Goal: Task Accomplishment & Management: Manage account settings

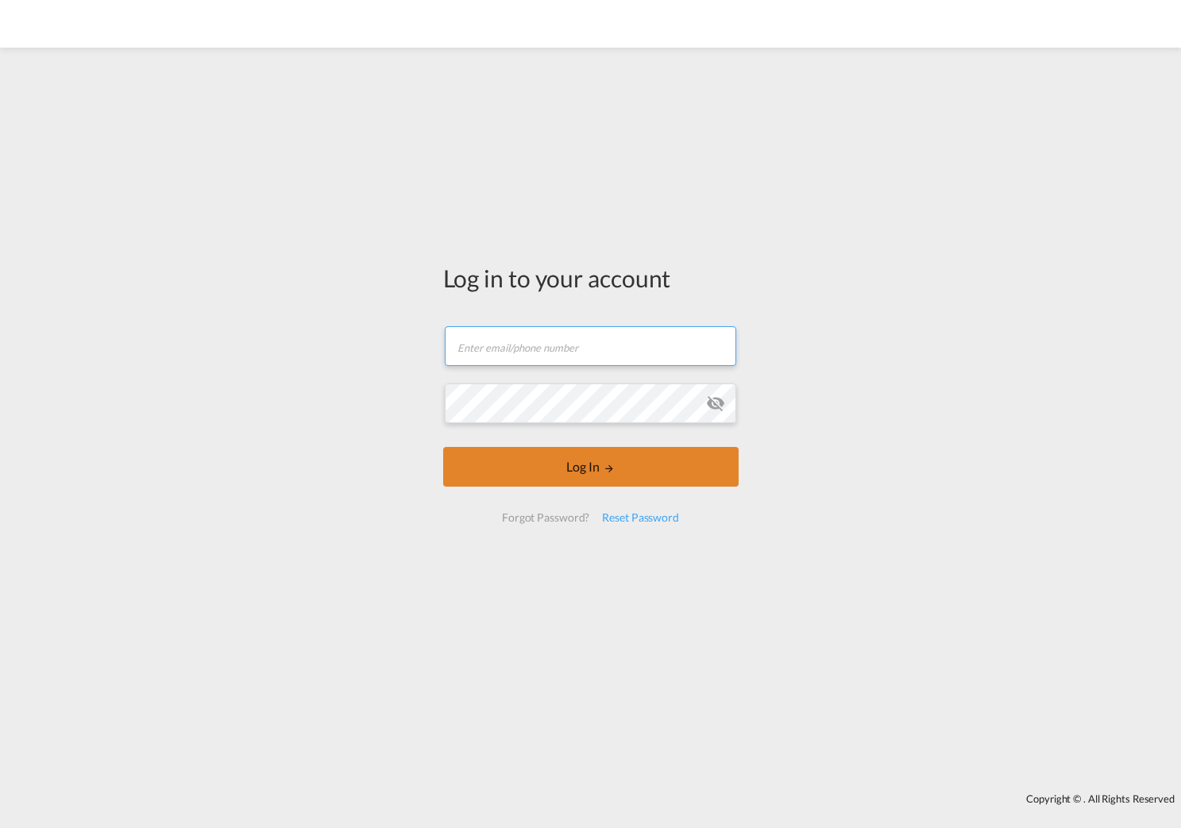
type input "[PERSON_NAME][EMAIL_ADDRESS][PERSON_NAME][DOMAIN_NAME]"
click at [553, 468] on button "Log In" at bounding box center [590, 467] width 295 height 40
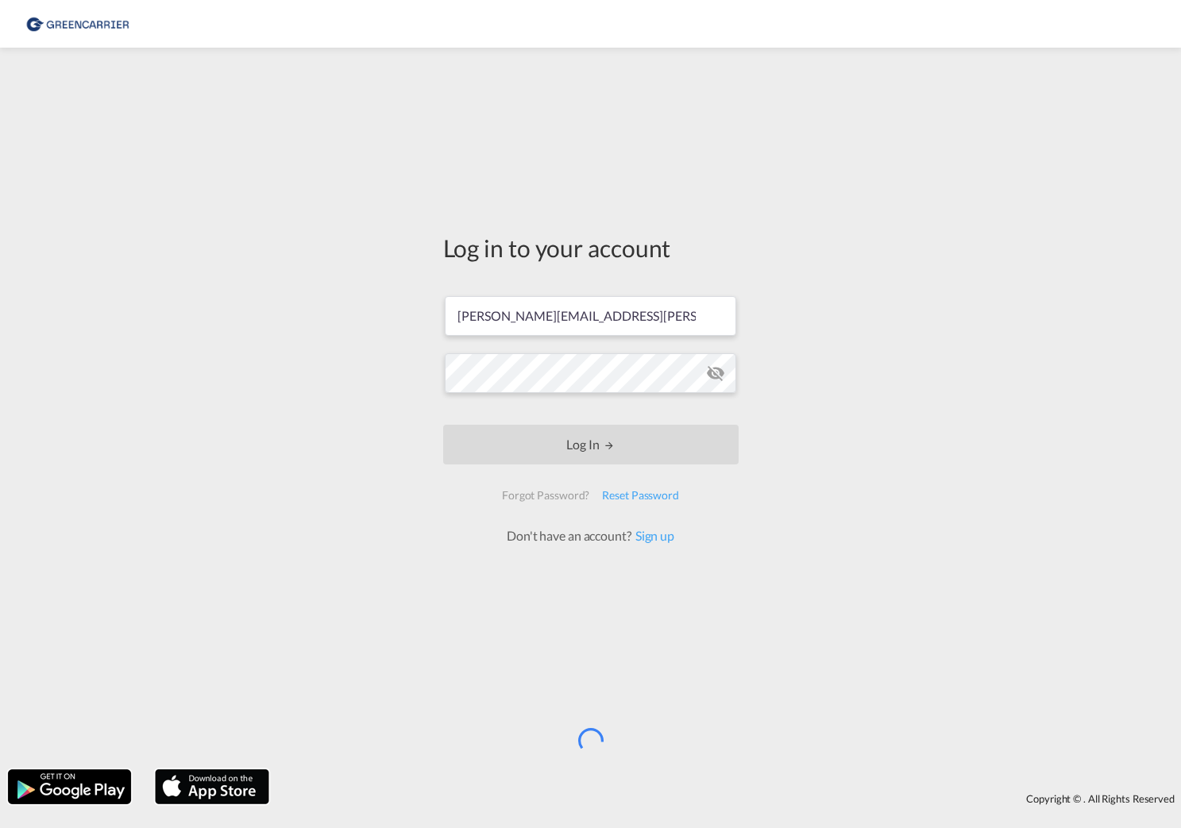
click at [1005, 439] on div "Log in to your account [PERSON_NAME][EMAIL_ADDRESS][PERSON_NAME][DOMAIN_NAME] L…" at bounding box center [590, 409] width 1181 height 706
click at [332, 291] on div "Log in to your account [PERSON_NAME][EMAIL_ADDRESS][PERSON_NAME][DOMAIN_NAME] L…" at bounding box center [590, 409] width 1181 height 706
click at [300, 457] on div "Log in to your account [PERSON_NAME][EMAIL_ADDRESS][PERSON_NAME][DOMAIN_NAME] L…" at bounding box center [590, 409] width 1181 height 706
drag, startPoint x: 835, startPoint y: 530, endPoint x: 815, endPoint y: 533, distance: 20.9
click at [830, 534] on div "Log in to your account [PERSON_NAME][EMAIL_ADDRESS][PERSON_NAME][DOMAIN_NAME] L…" at bounding box center [590, 409] width 1181 height 706
